Goal: Task Accomplishment & Management: Use online tool/utility

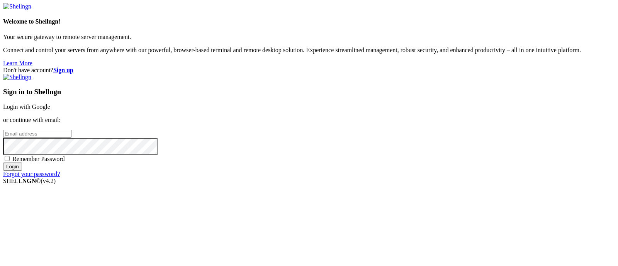
click at [50, 103] on link "Login with Google" at bounding box center [26, 106] width 47 height 7
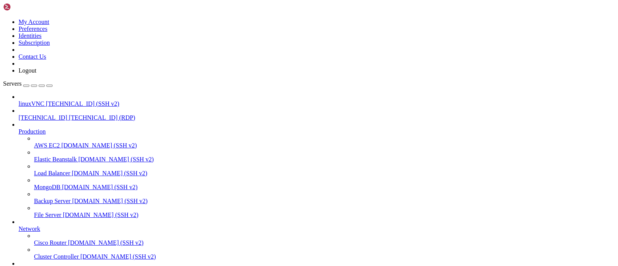
click at [53, 100] on span "[TECHNICAL_ID] (SSH v2)" at bounding box center [82, 103] width 73 height 7
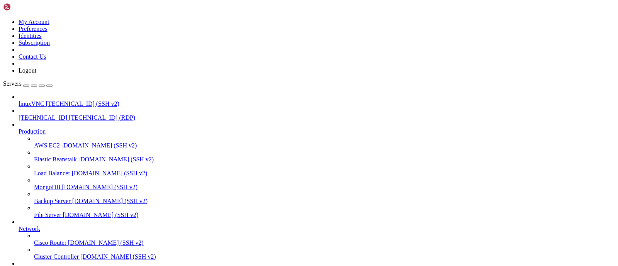
drag, startPoint x: 521, startPoint y: 622, endPoint x: 521, endPoint y: 602, distance: 20.5
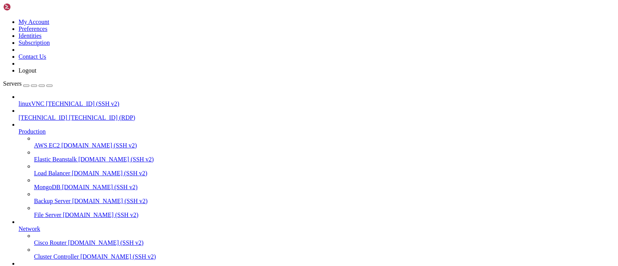
drag, startPoint x: 520, startPoint y: 596, endPoint x: 520, endPoint y: 613, distance: 17.4
drag, startPoint x: 521, startPoint y: 600, endPoint x: 520, endPoint y: 607, distance: 7.0
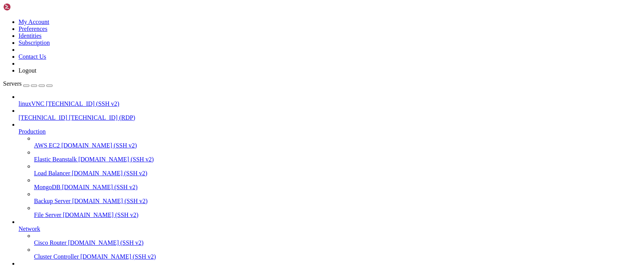
drag, startPoint x: 521, startPoint y: 603, endPoint x: 520, endPoint y: 606, distance: 3.9
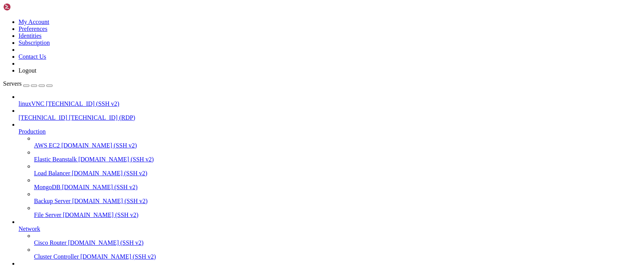
drag, startPoint x: 432, startPoint y: 554, endPoint x: 432, endPoint y: 562, distance: 8.1
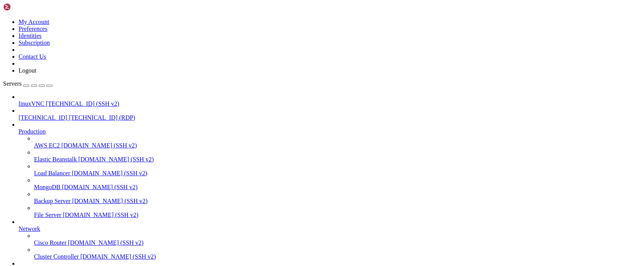
drag, startPoint x: 521, startPoint y: 610, endPoint x: 523, endPoint y: 640, distance: 29.8
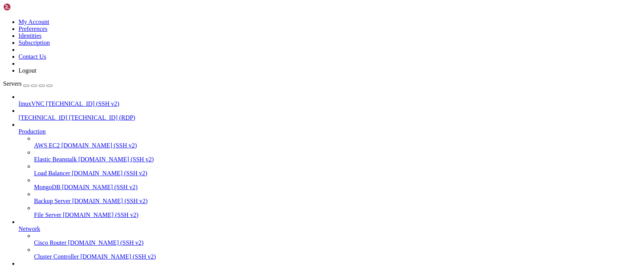
drag, startPoint x: 520, startPoint y: 625, endPoint x: 618, endPoint y: 655, distance: 102.7
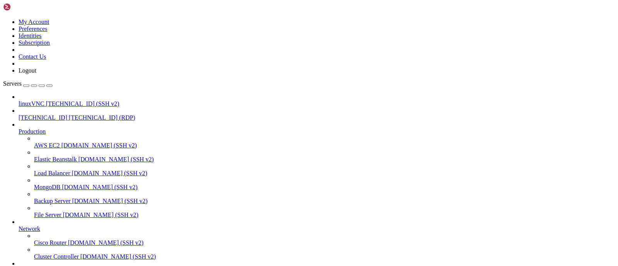
drag, startPoint x: 193, startPoint y: 612, endPoint x: 121, endPoint y: 611, distance: 72.2
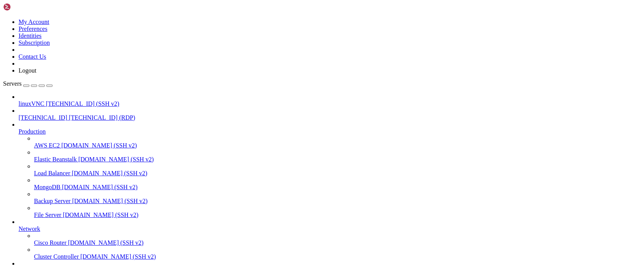
drag, startPoint x: 142, startPoint y: 611, endPoint x: 258, endPoint y: 608, distance: 116.2
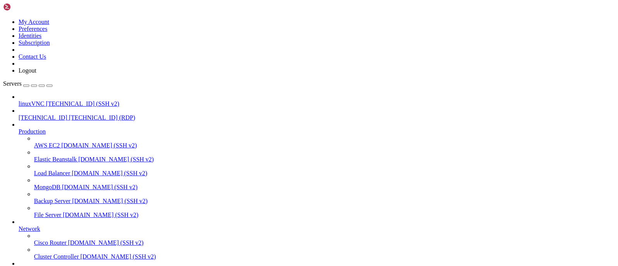
drag, startPoint x: 189, startPoint y: 610, endPoint x: 86, endPoint y: 600, distance: 103.6
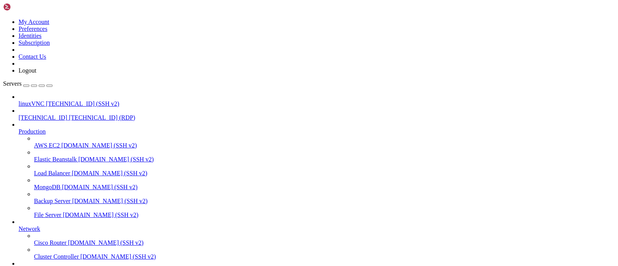
drag, startPoint x: 137, startPoint y: 612, endPoint x: 271, endPoint y: 610, distance: 134.0
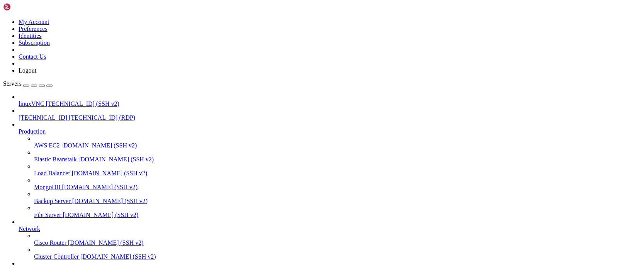
drag, startPoint x: 183, startPoint y: 612, endPoint x: 270, endPoint y: 608, distance: 86.9
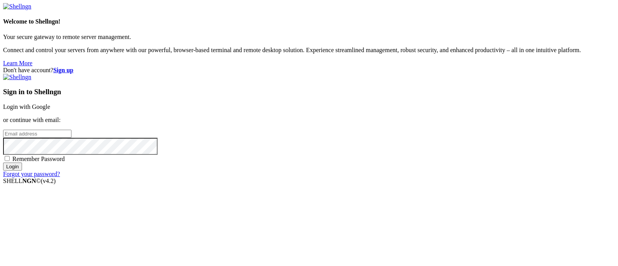
click at [50, 103] on link "Login with Google" at bounding box center [26, 106] width 47 height 7
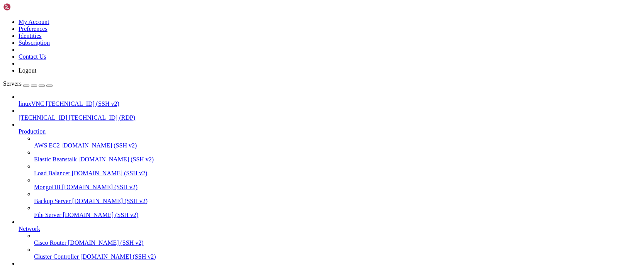
scroll to position [26, 0]
